Goal: Information Seeking & Learning: Learn about a topic

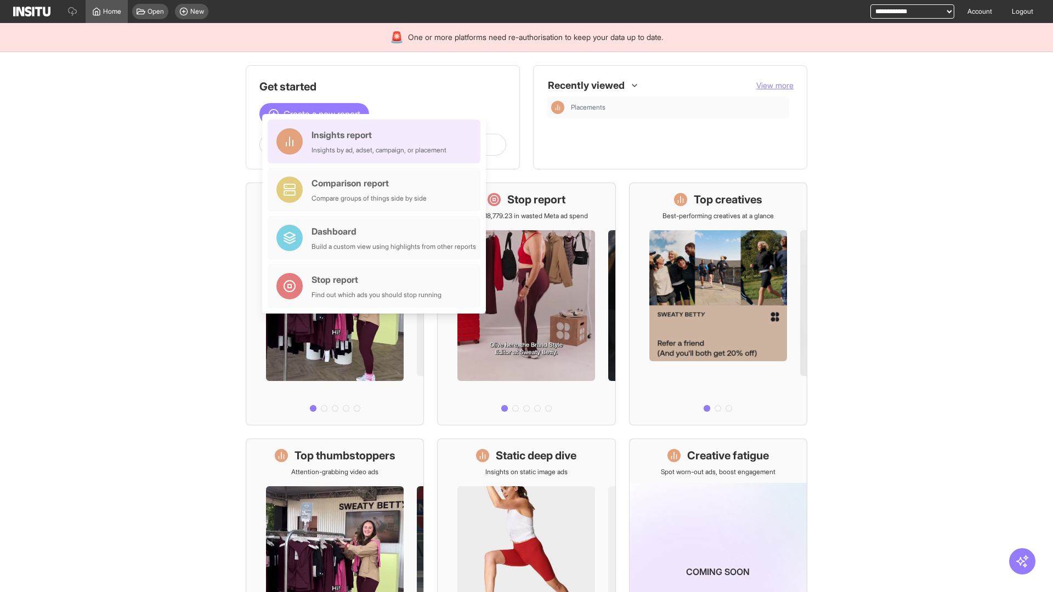
click at [377, 141] on div "Insights report Insights by ad, adset, campaign, or placement" at bounding box center [378, 141] width 135 height 26
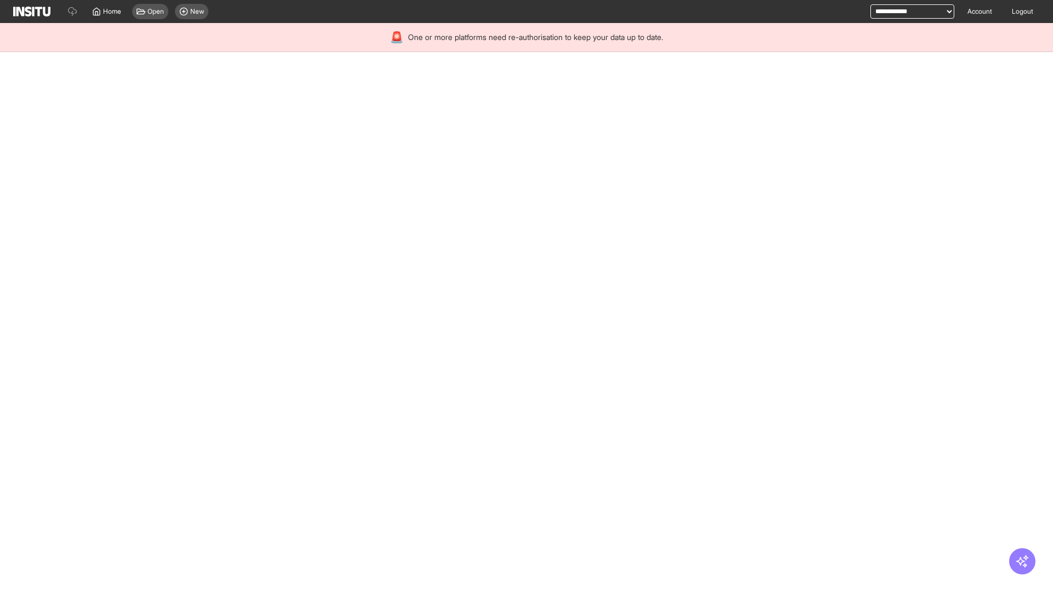
select select "**"
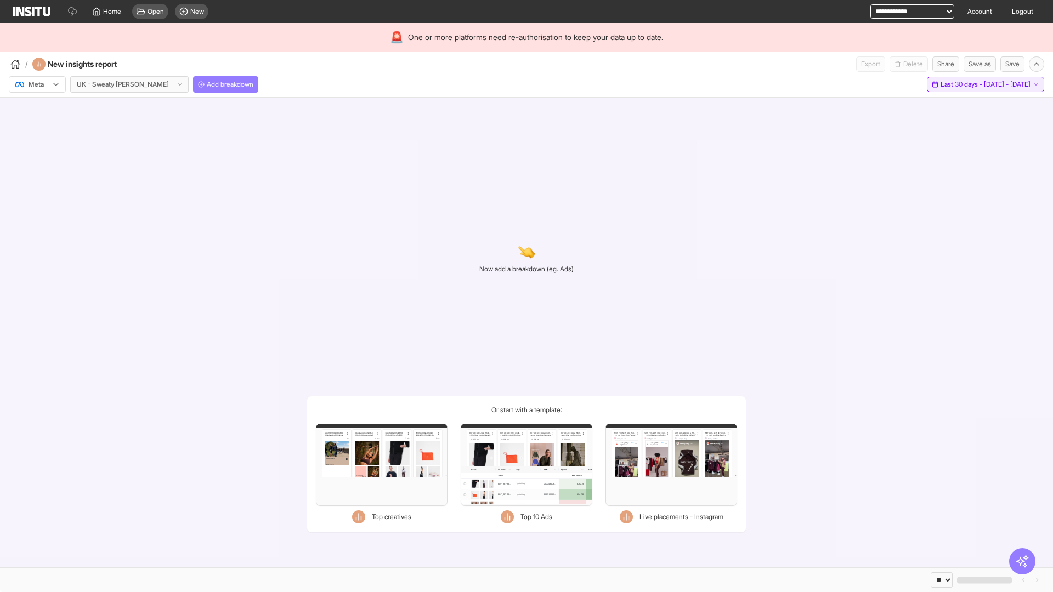
click at [963, 84] on span "Last 30 days - [DATE] - [DATE]" at bounding box center [985, 84] width 90 height 9
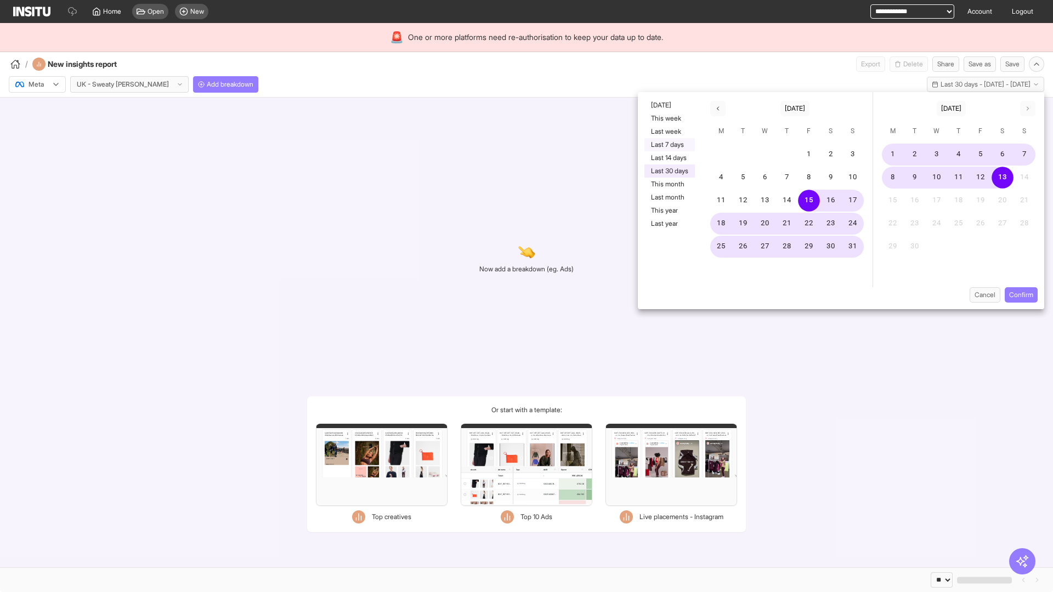
click at [668, 145] on button "Last 7 days" at bounding box center [669, 144] width 50 height 13
